Goal: Transaction & Acquisition: Purchase product/service

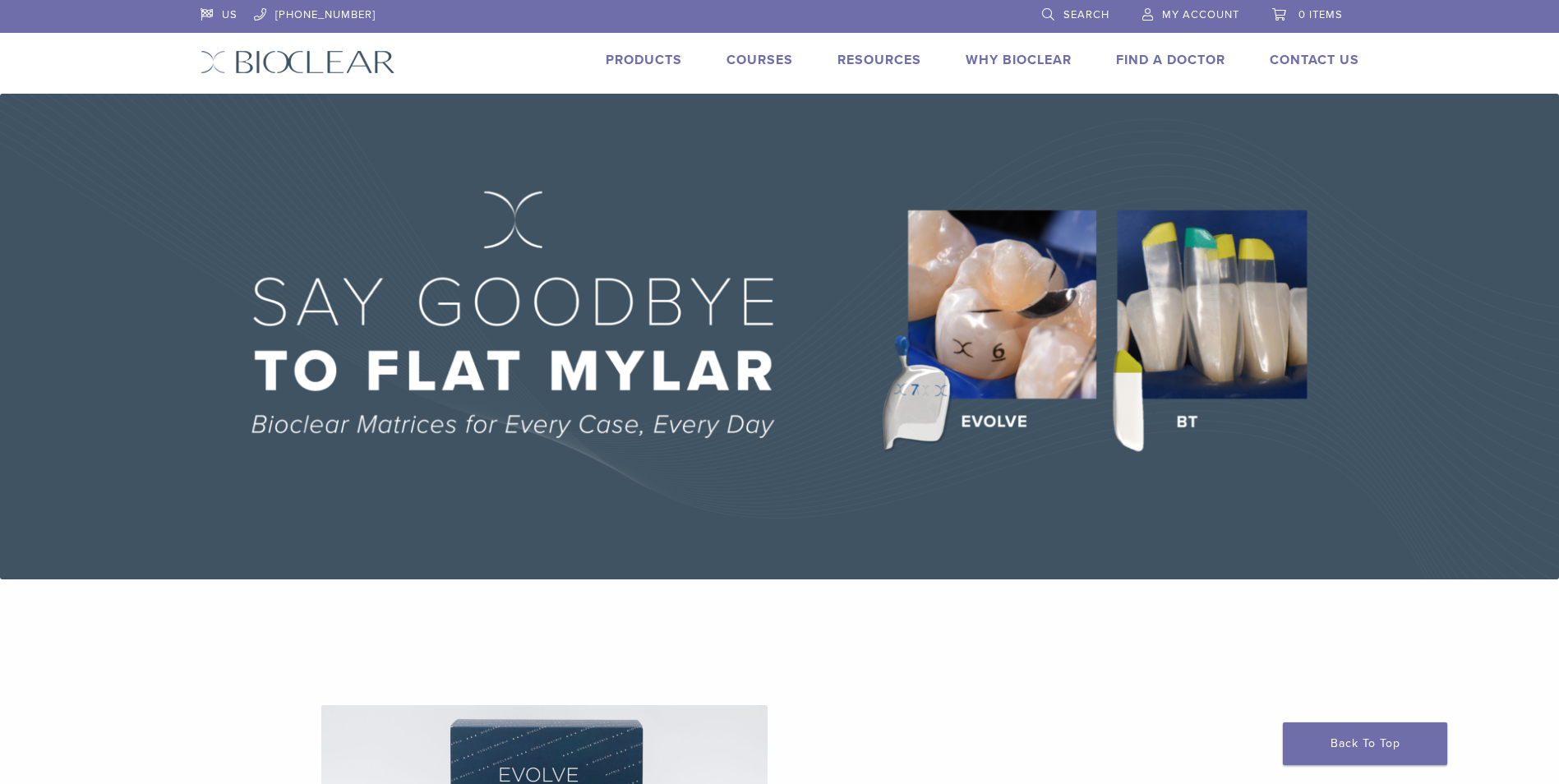
click at [669, 57] on link "Products" at bounding box center [644, 60] width 77 height 17
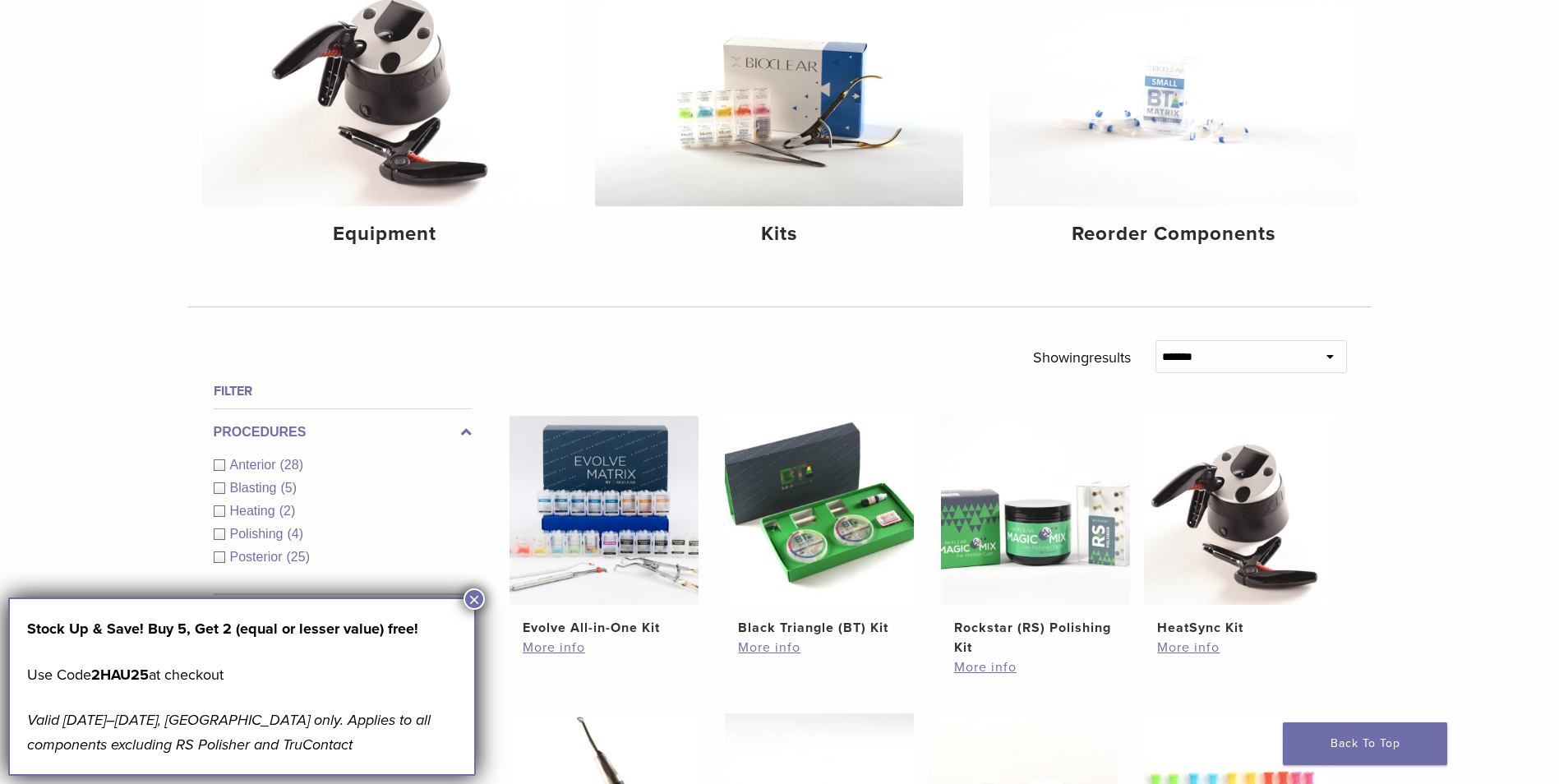
scroll to position [275, 0]
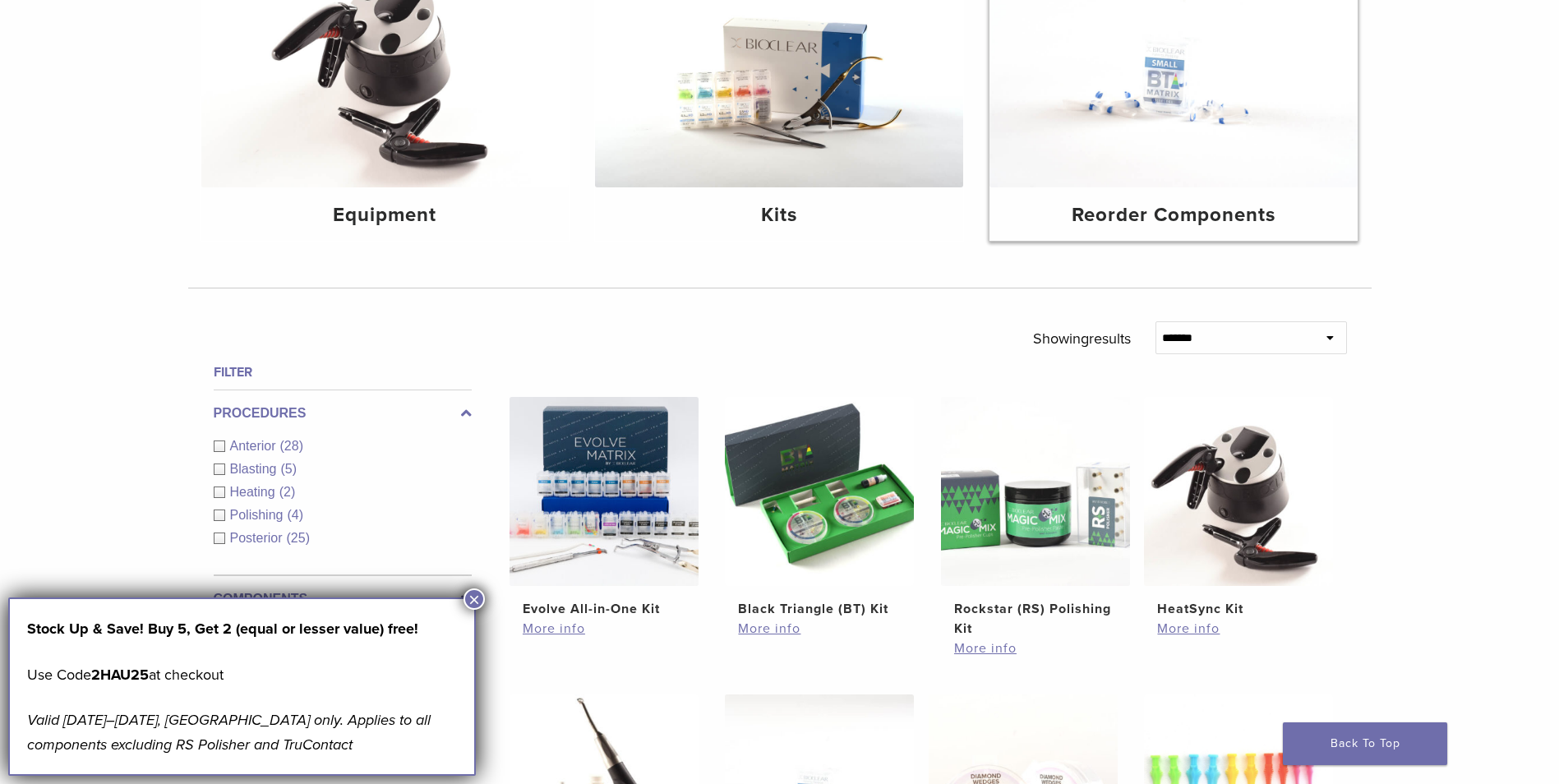
click at [1146, 217] on h4 "Reorder Components" at bounding box center [1173, 215] width 342 height 30
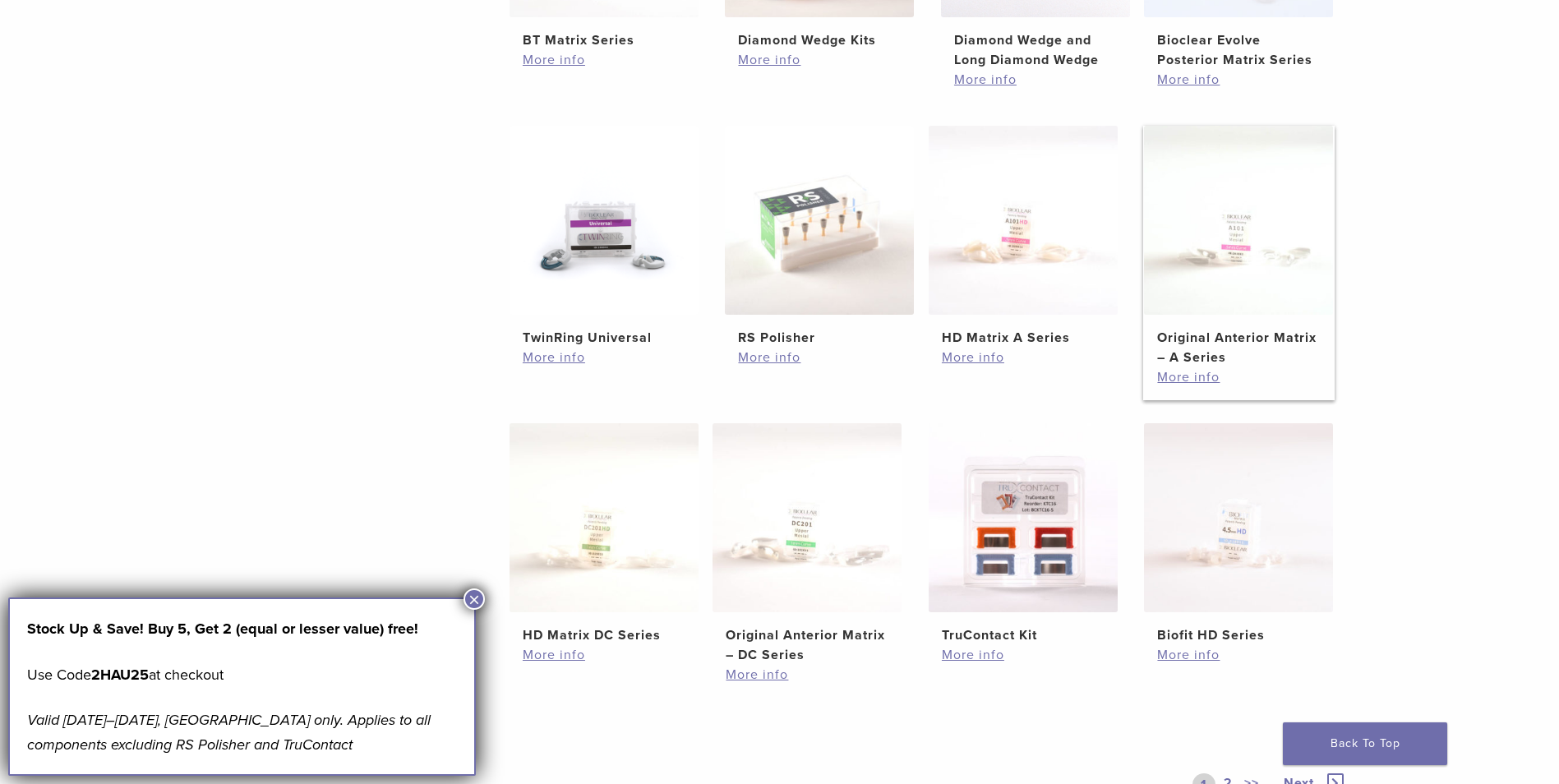
scroll to position [563, 0]
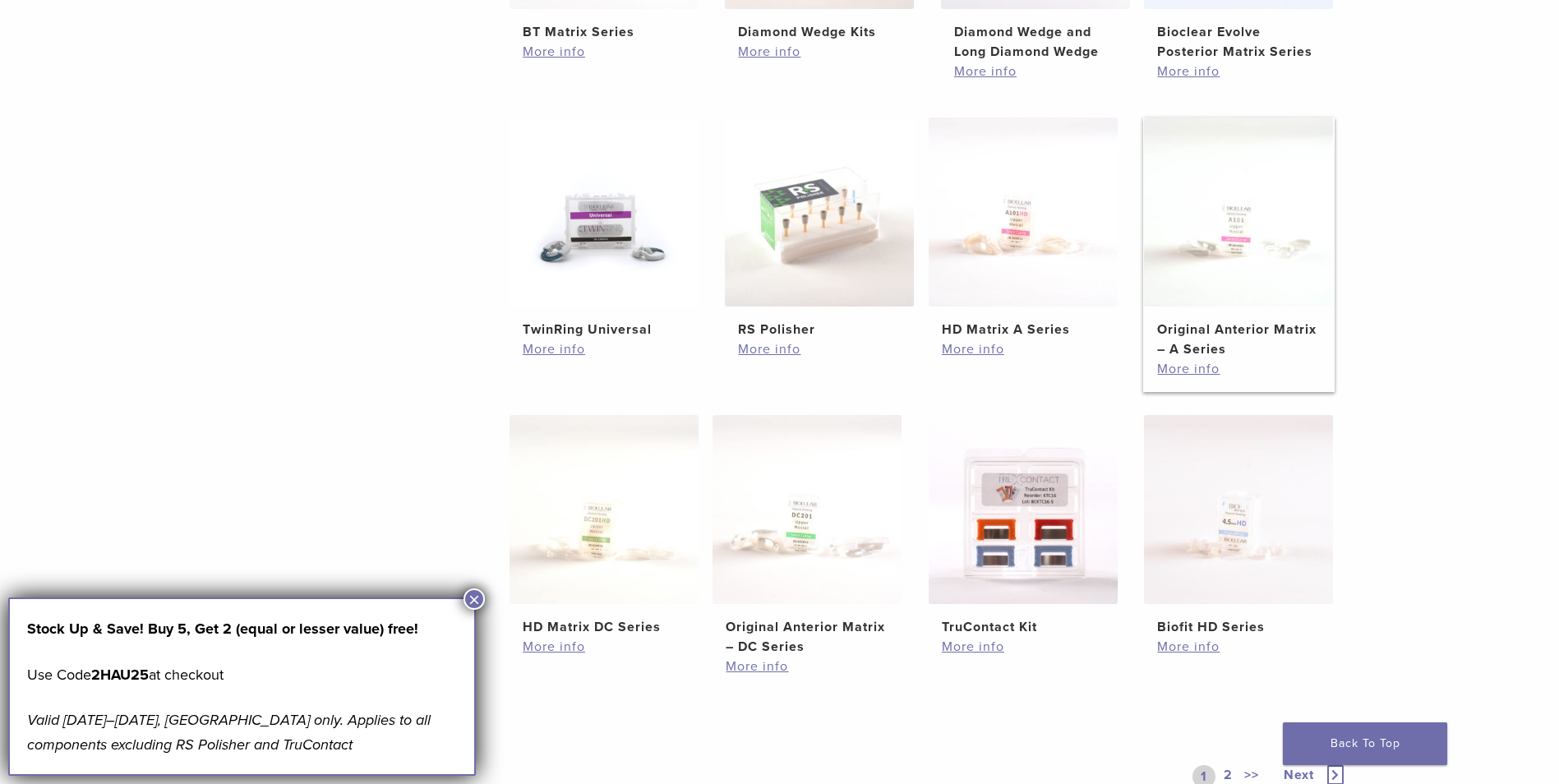
click at [1211, 349] on h2 "Original Anterior Matrix – A Series" at bounding box center [1238, 339] width 163 height 40
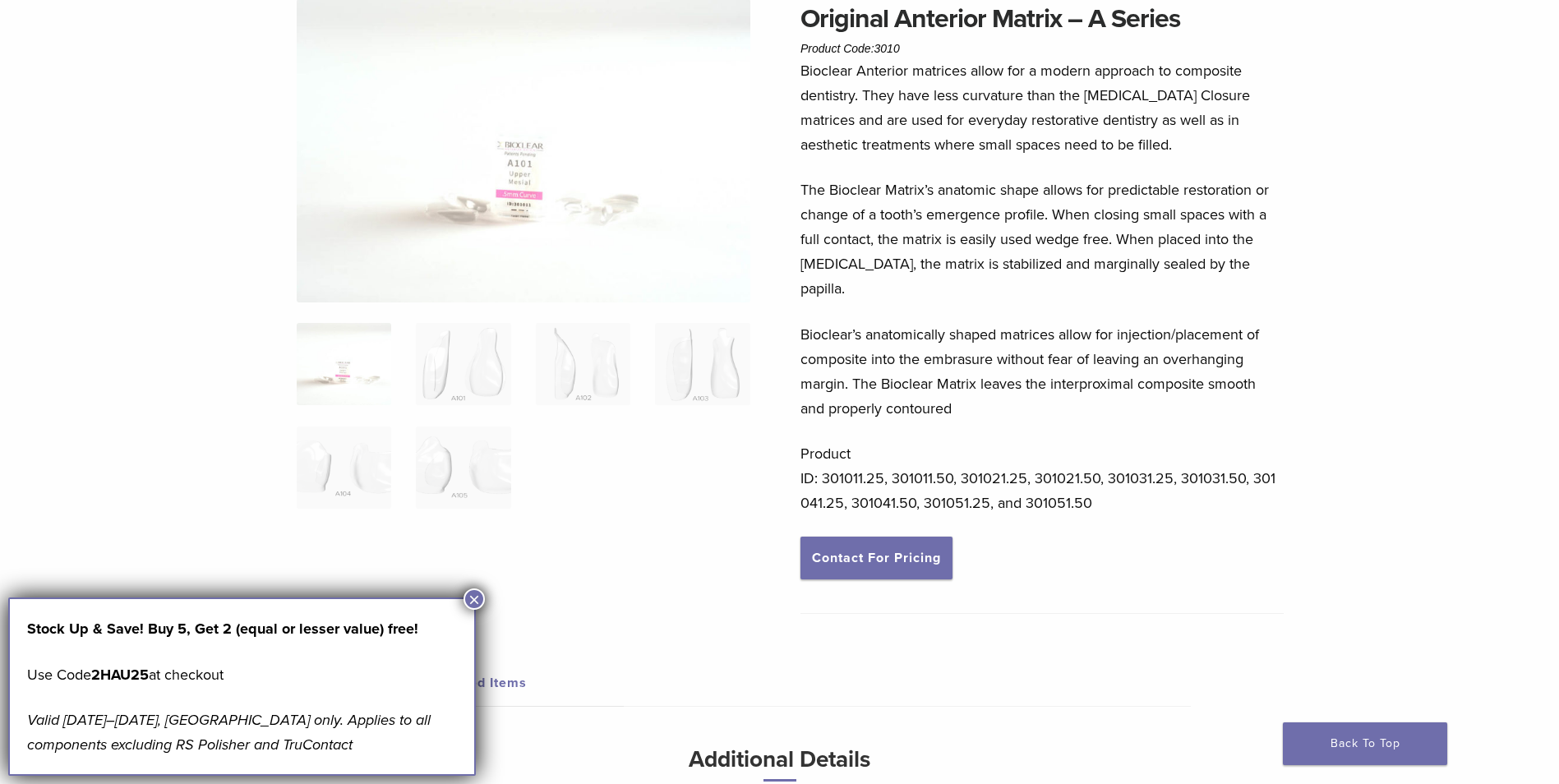
scroll to position [121, 0]
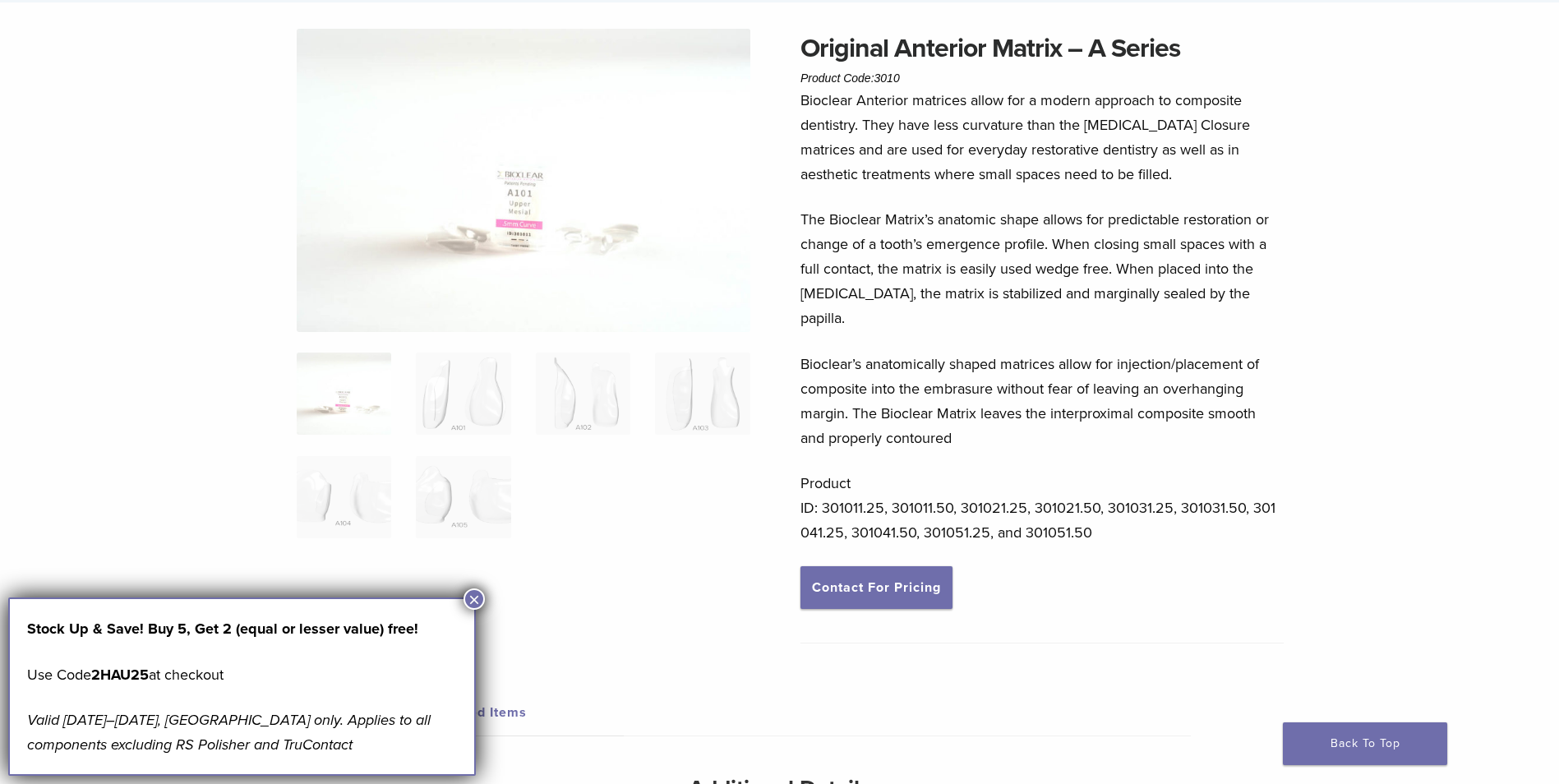
click at [516, 200] on img at bounding box center [523, 180] width 453 height 303
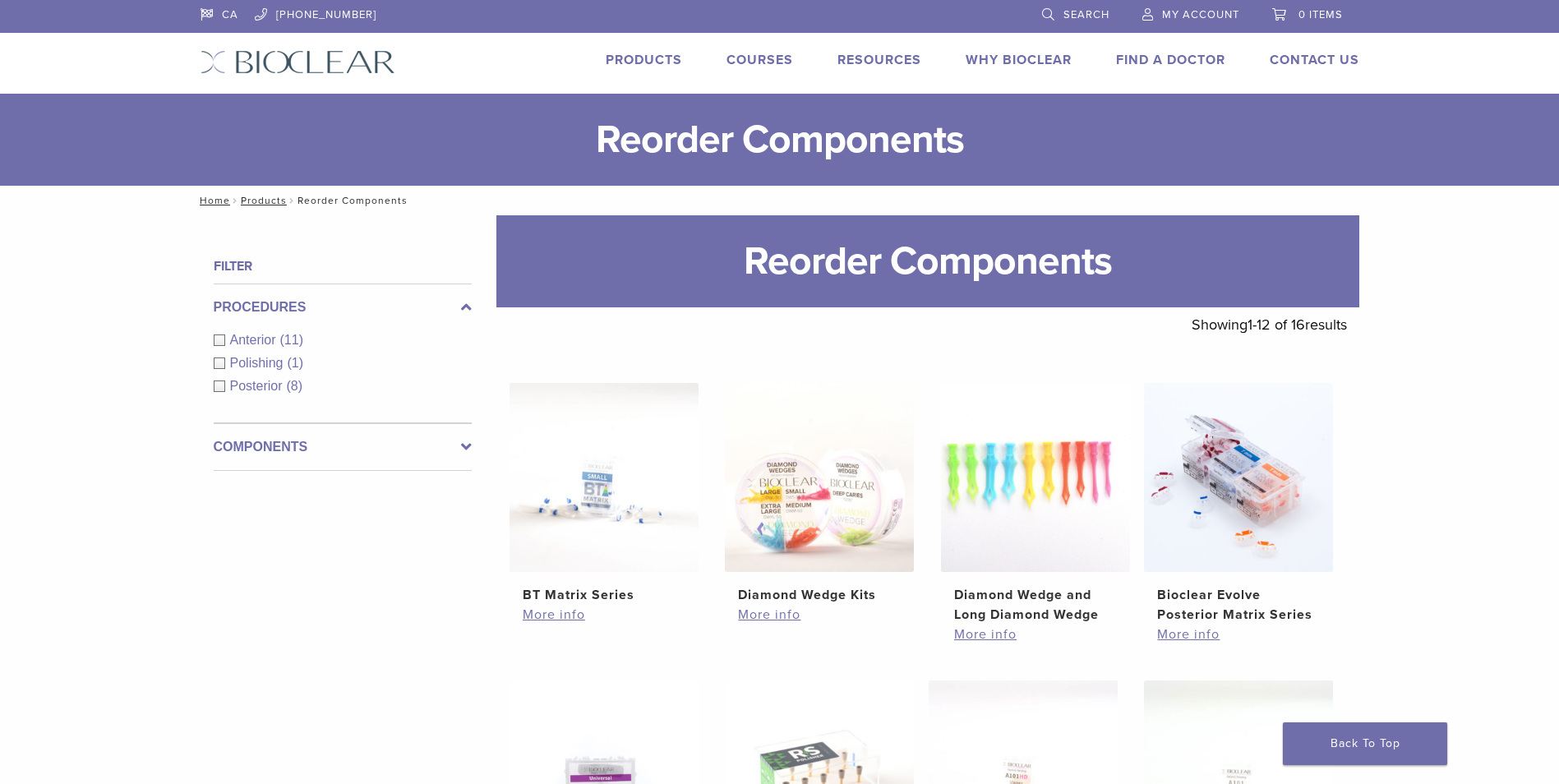
scroll to position [563, 0]
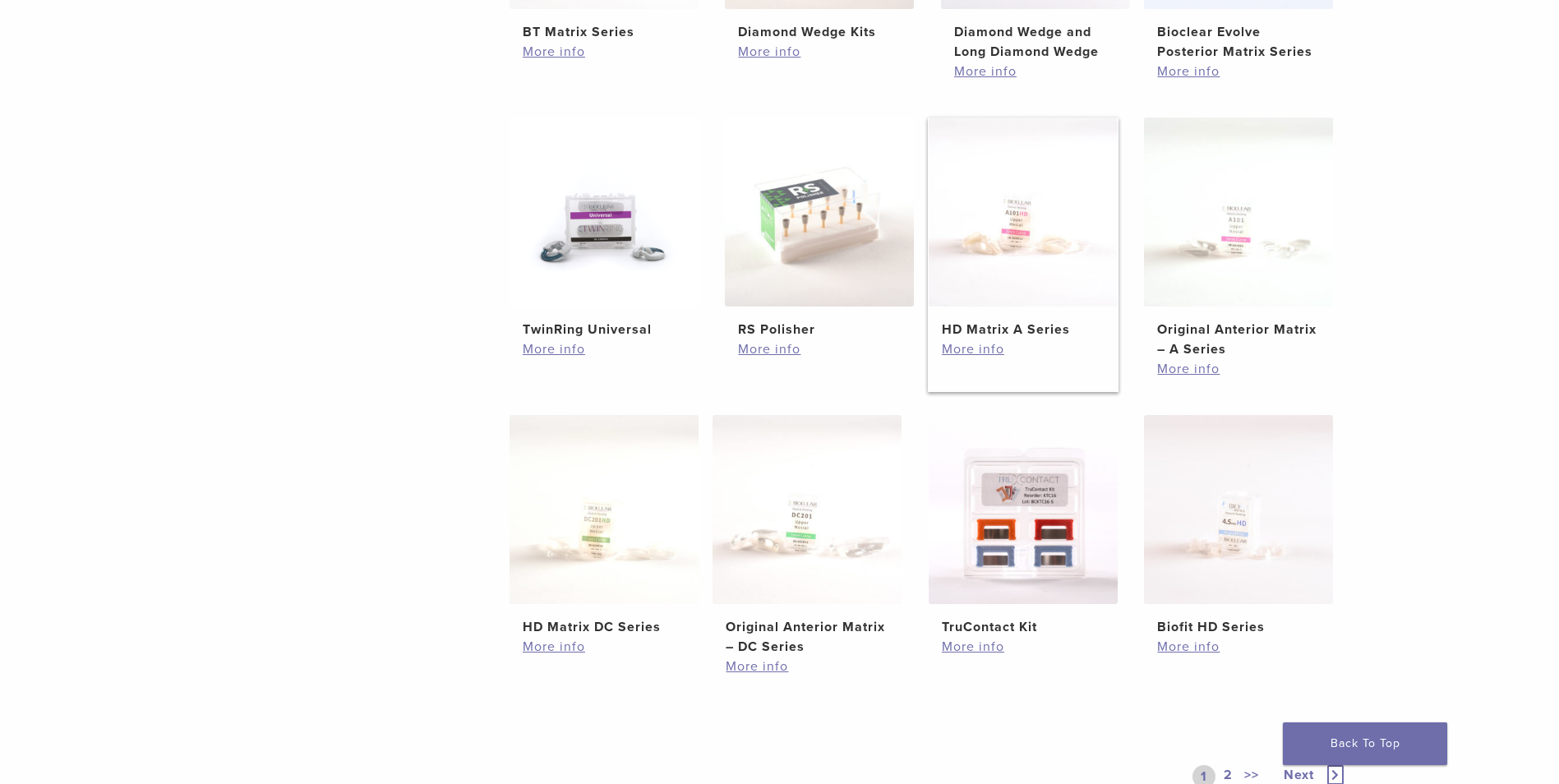
click at [966, 255] on img at bounding box center [1023, 212] width 189 height 189
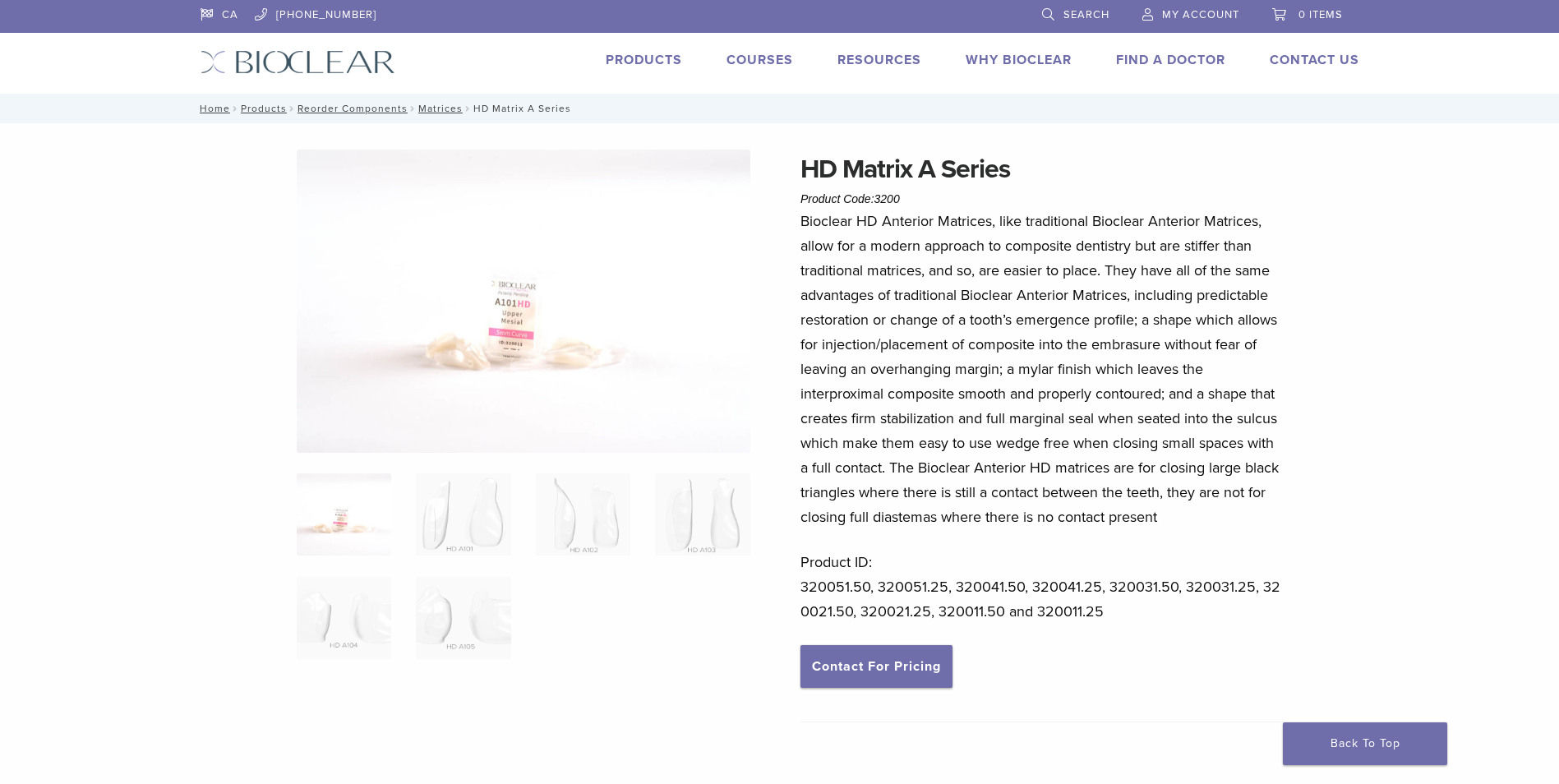
scroll to position [29, 0]
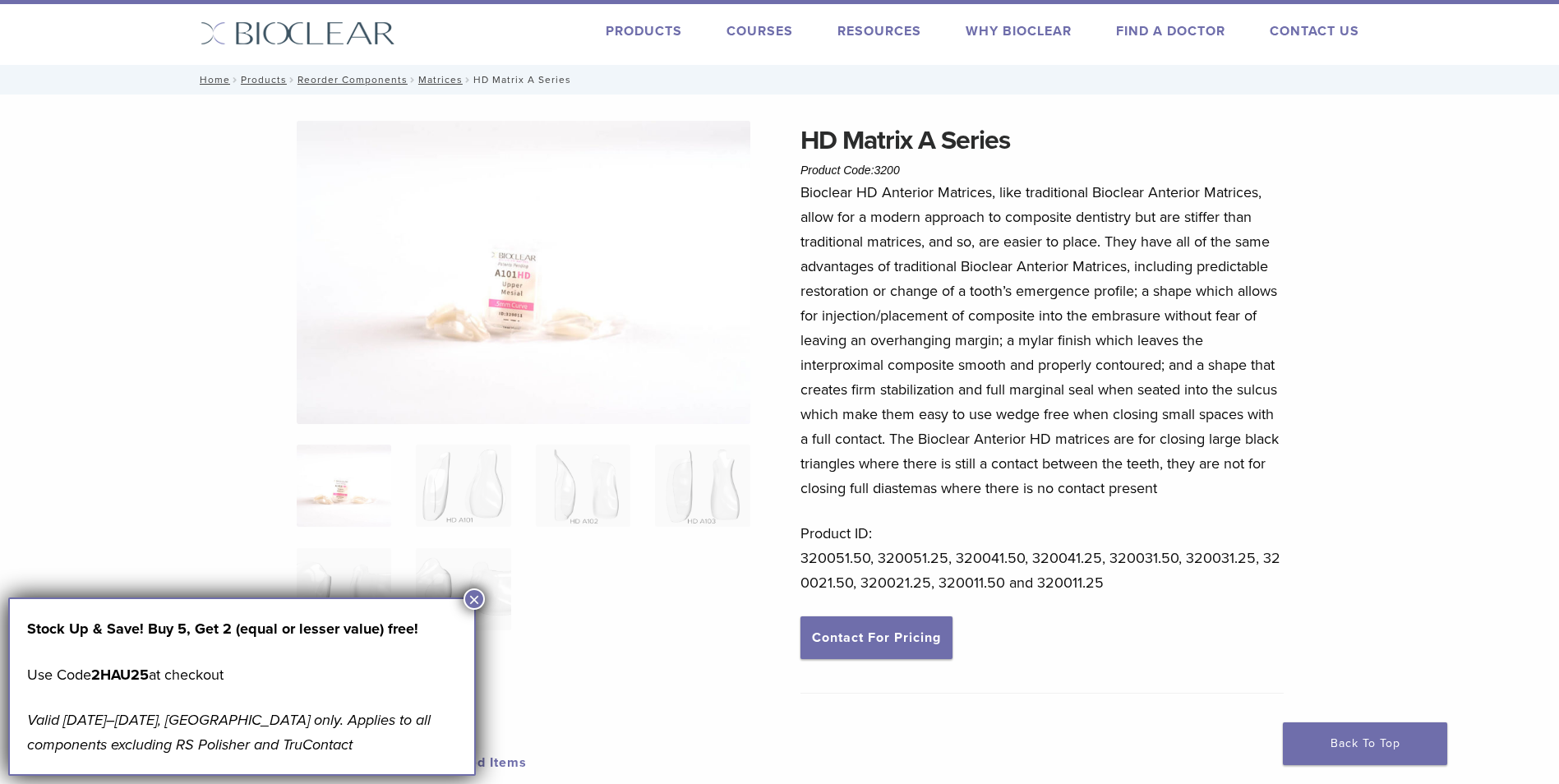
click at [475, 600] on button "×" at bounding box center [473, 598] width 21 height 21
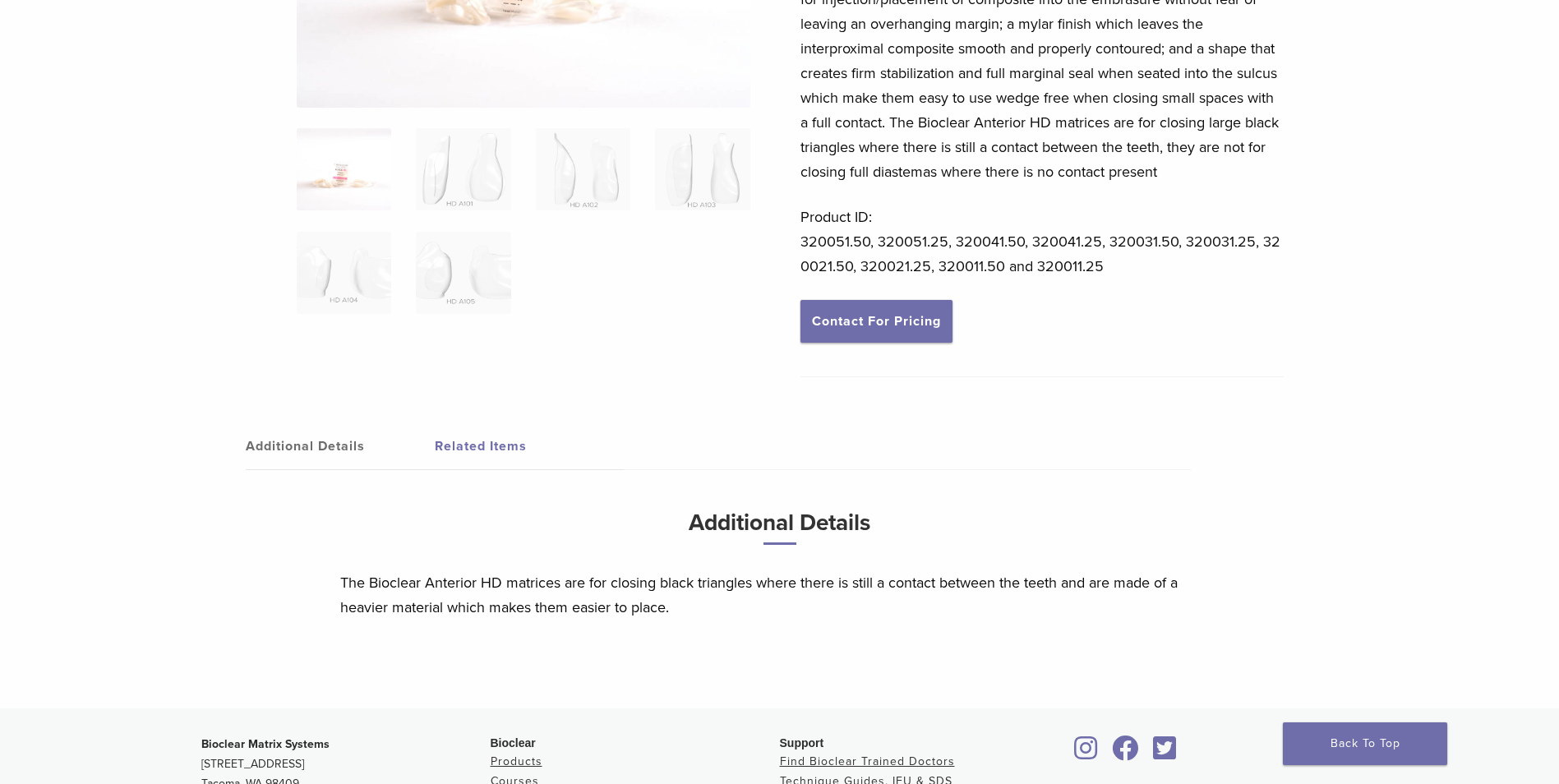
scroll to position [209, 0]
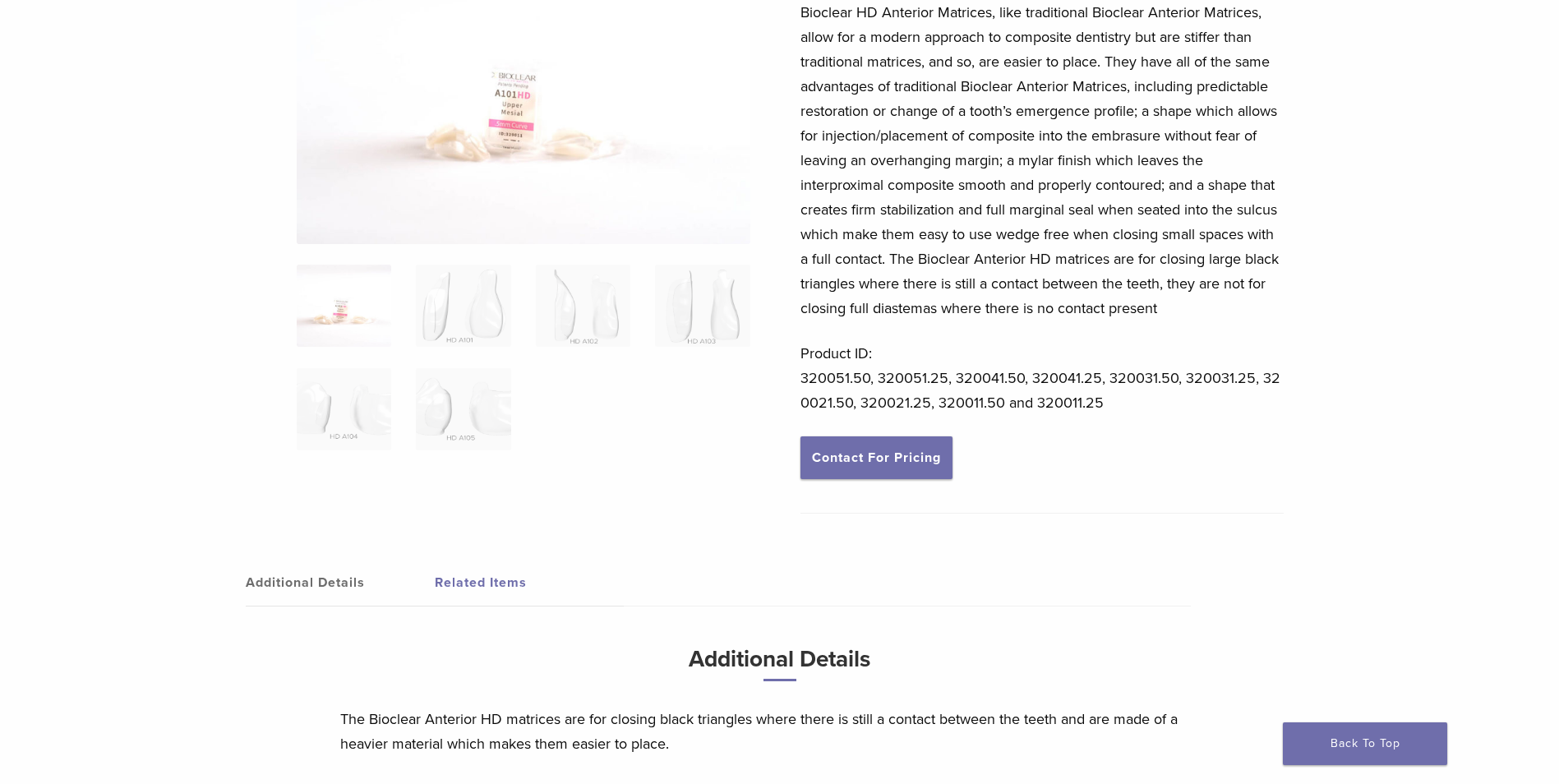
click at [288, 586] on link "Additional Details" at bounding box center [340, 582] width 189 height 46
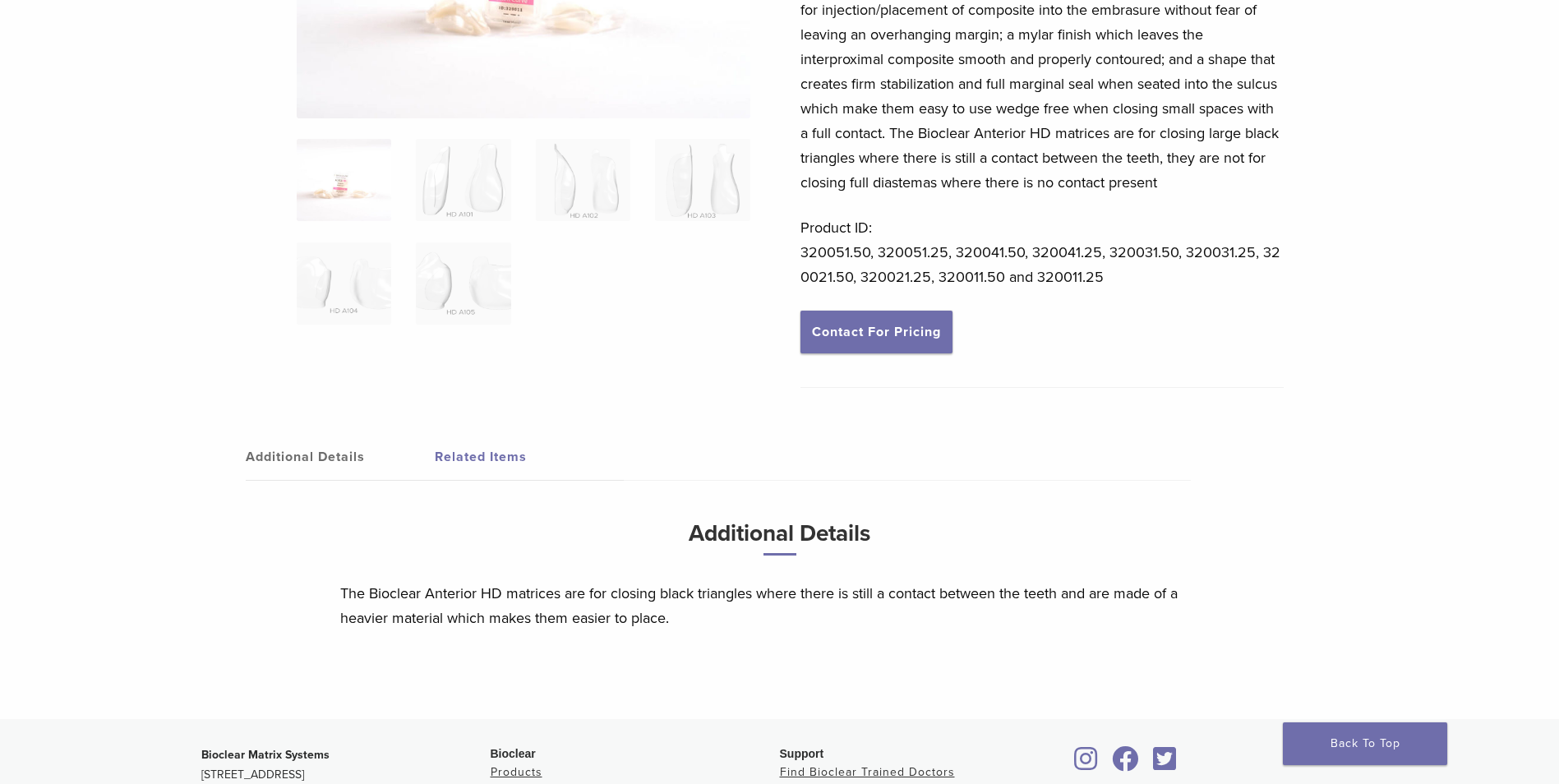
scroll to position [337, 0]
